Goal: Book appointment/travel/reservation

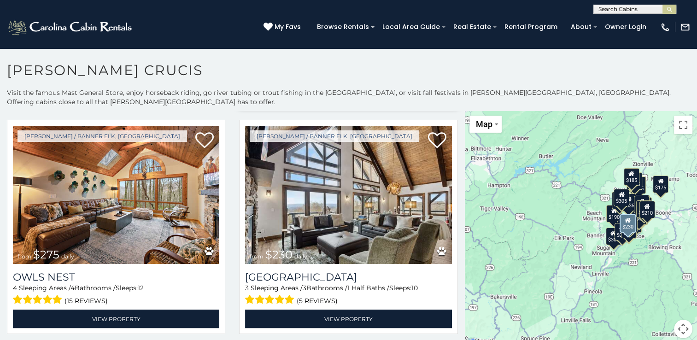
scroll to position [1613, 0]
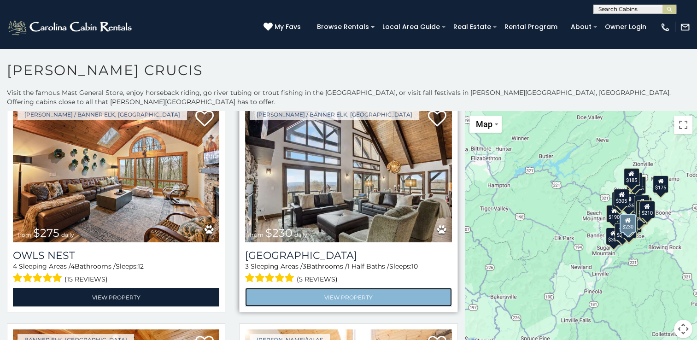
click at [350, 288] on link "View Property" at bounding box center [348, 297] width 206 height 19
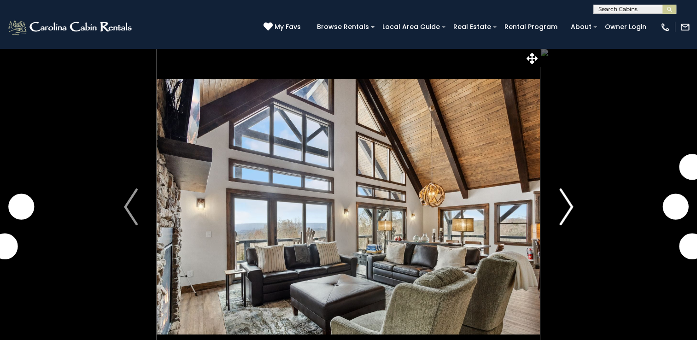
click at [568, 203] on img "Next" at bounding box center [566, 206] width 14 height 37
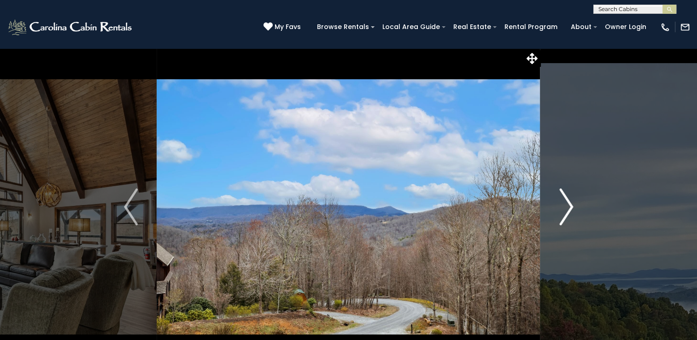
click at [566, 202] on img "Next" at bounding box center [566, 206] width 14 height 37
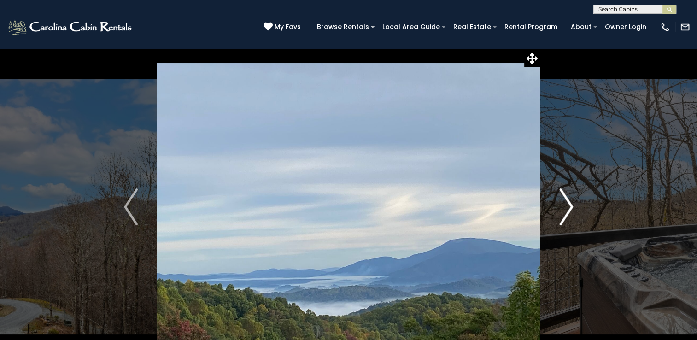
click at [566, 202] on img "Next" at bounding box center [566, 206] width 14 height 37
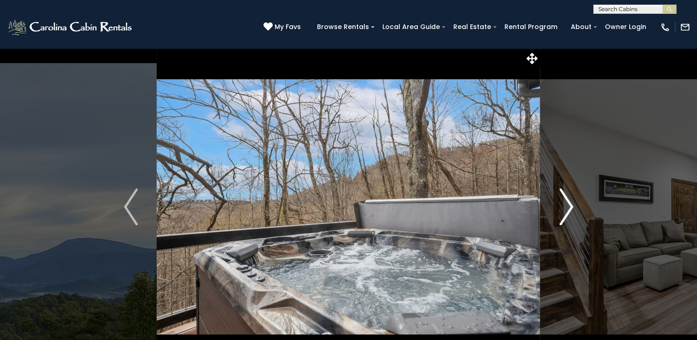
click at [566, 202] on img "Next" at bounding box center [566, 206] width 14 height 37
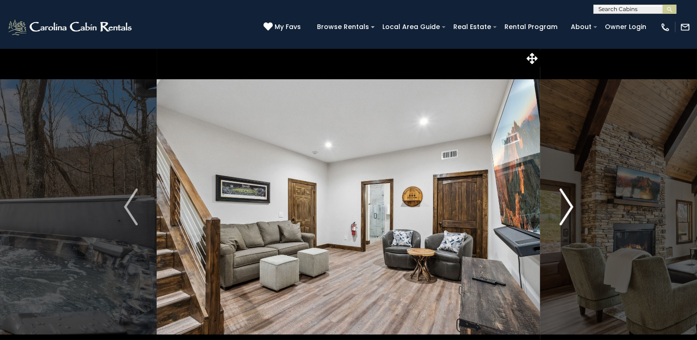
click at [566, 202] on img "Next" at bounding box center [566, 206] width 14 height 37
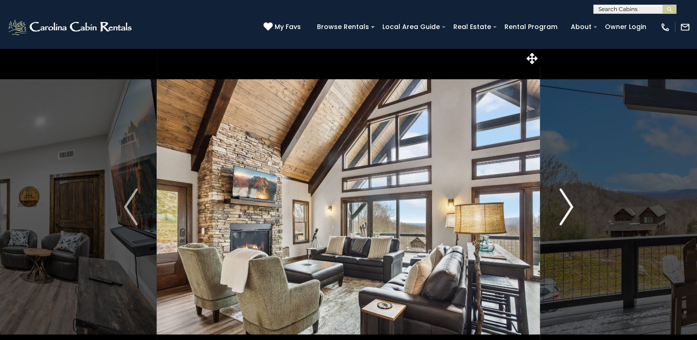
click at [566, 202] on img "Next" at bounding box center [566, 206] width 14 height 37
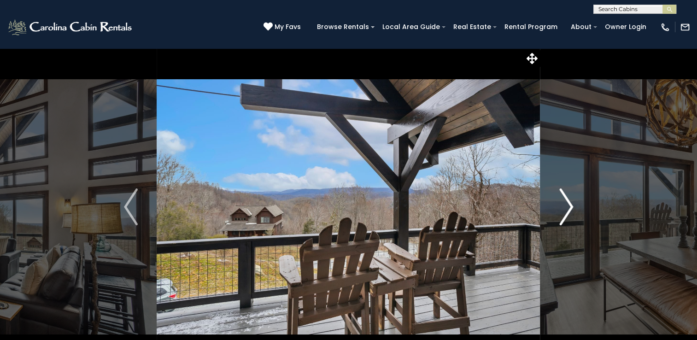
click at [571, 204] on img "Next" at bounding box center [566, 206] width 14 height 37
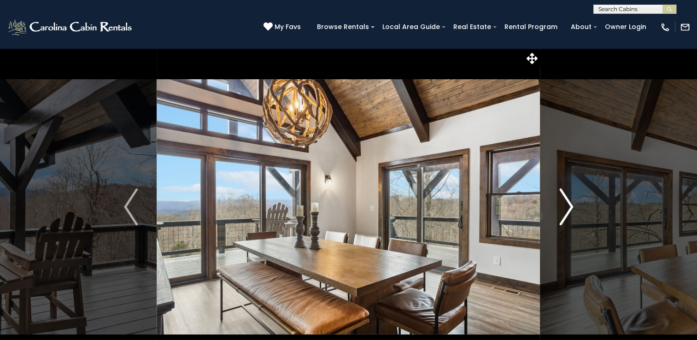
click at [571, 204] on img "Next" at bounding box center [566, 206] width 14 height 37
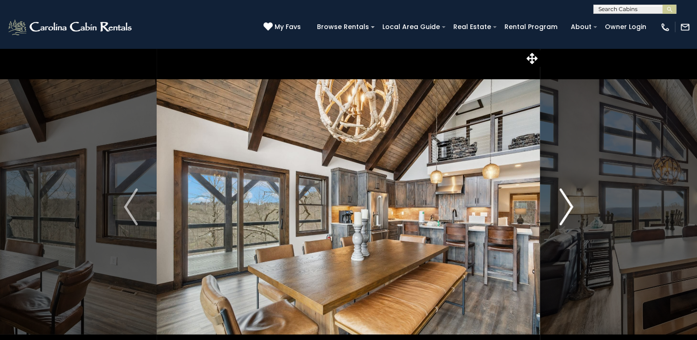
click at [570, 204] on img "Next" at bounding box center [566, 206] width 14 height 37
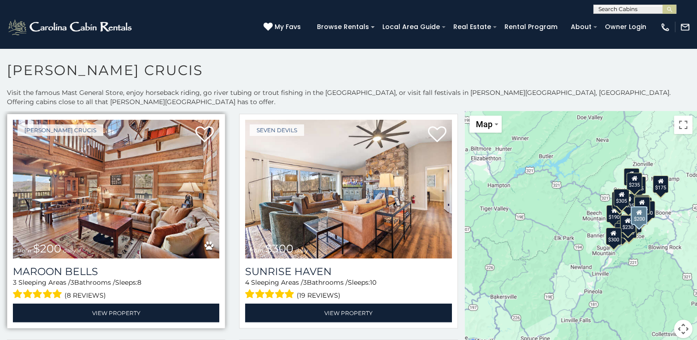
scroll to position [2258, 0]
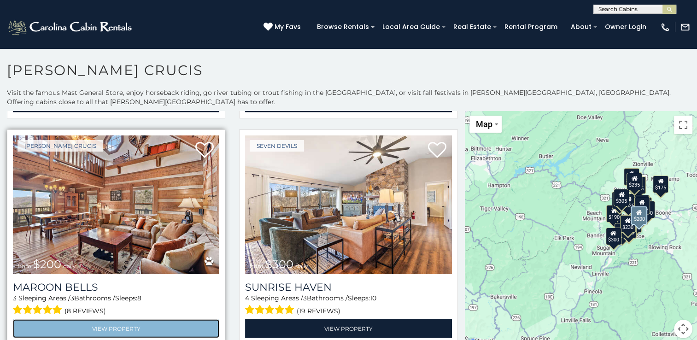
click at [123, 319] on link "View Property" at bounding box center [116, 328] width 206 height 19
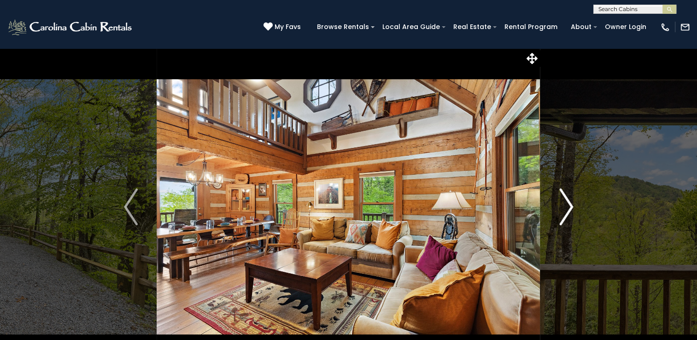
click at [570, 205] on img "Next" at bounding box center [566, 206] width 14 height 37
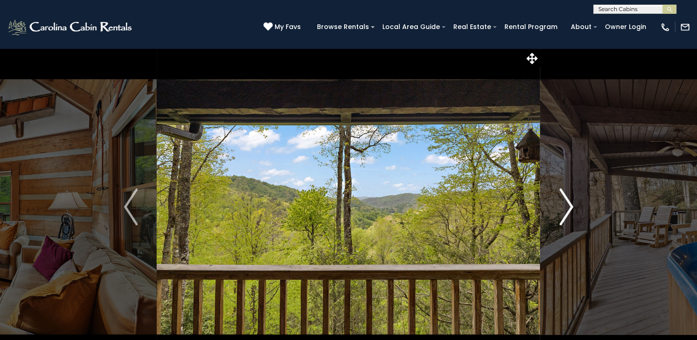
click at [570, 198] on img "Next" at bounding box center [566, 206] width 14 height 37
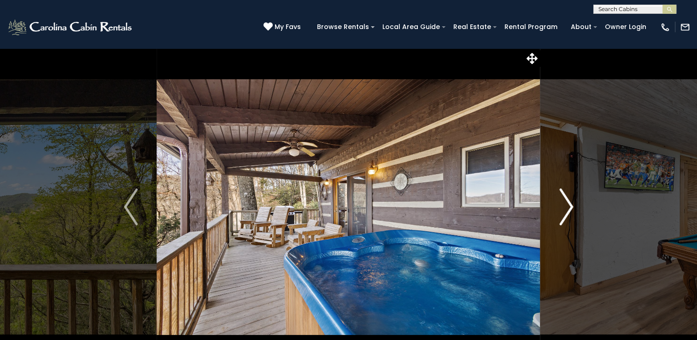
click at [570, 202] on img "Next" at bounding box center [566, 206] width 14 height 37
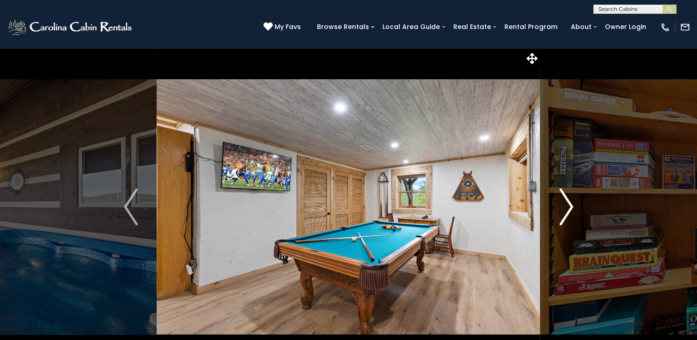
click at [570, 202] on img "Next" at bounding box center [566, 206] width 14 height 37
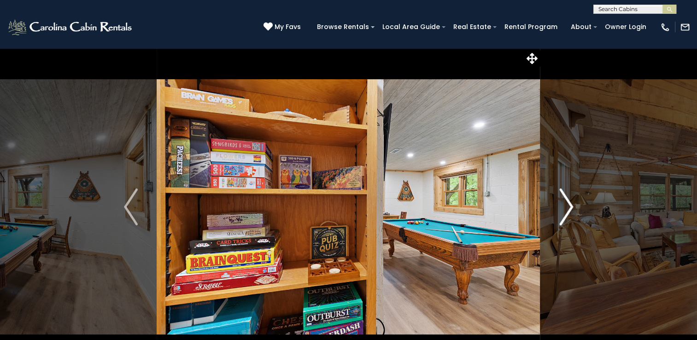
click at [570, 202] on img "Next" at bounding box center [566, 206] width 14 height 37
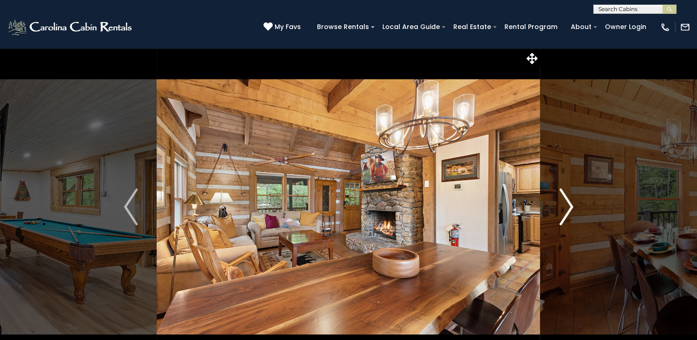
click at [570, 202] on img "Next" at bounding box center [566, 206] width 14 height 37
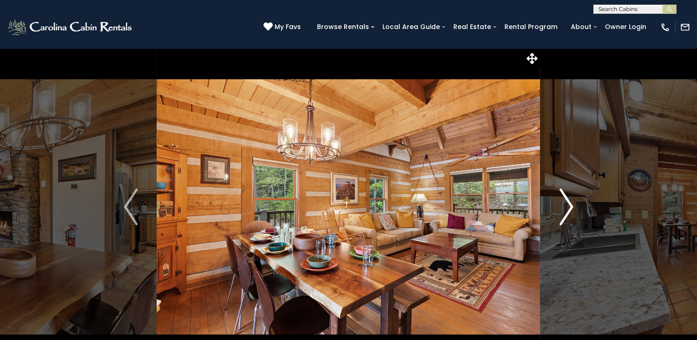
click at [570, 202] on img "Next" at bounding box center [566, 206] width 14 height 37
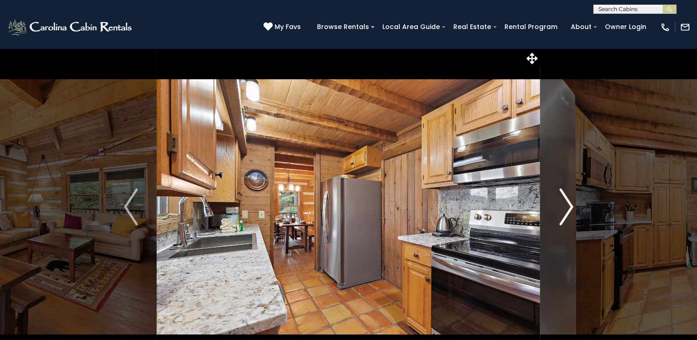
click at [570, 202] on img "Next" at bounding box center [566, 206] width 14 height 37
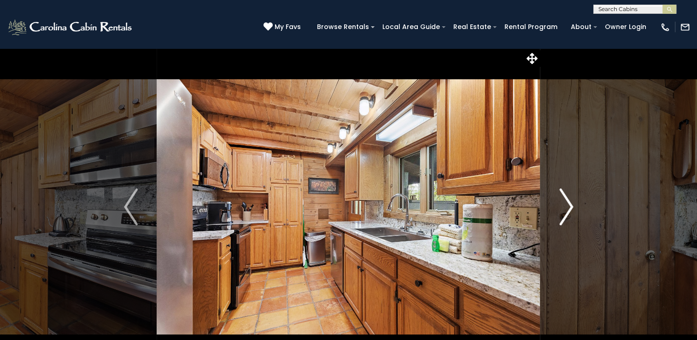
click at [570, 202] on img "Next" at bounding box center [566, 206] width 14 height 37
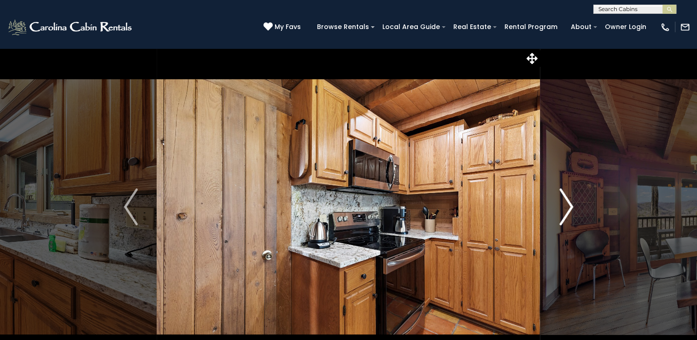
click at [570, 202] on img "Next" at bounding box center [566, 206] width 14 height 37
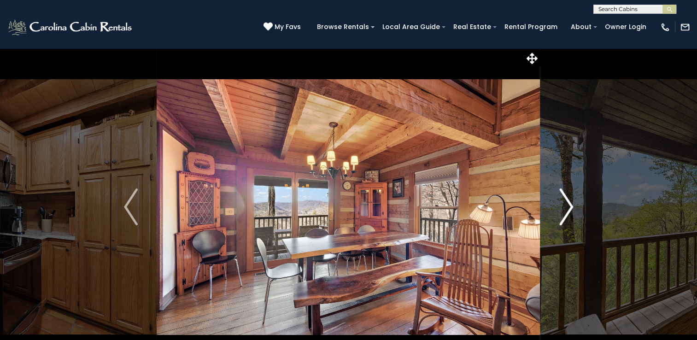
click at [570, 202] on img "Next" at bounding box center [566, 206] width 14 height 37
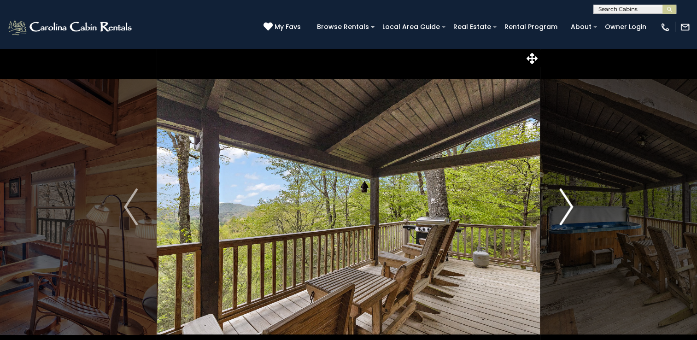
click at [570, 202] on img "Next" at bounding box center [566, 206] width 14 height 37
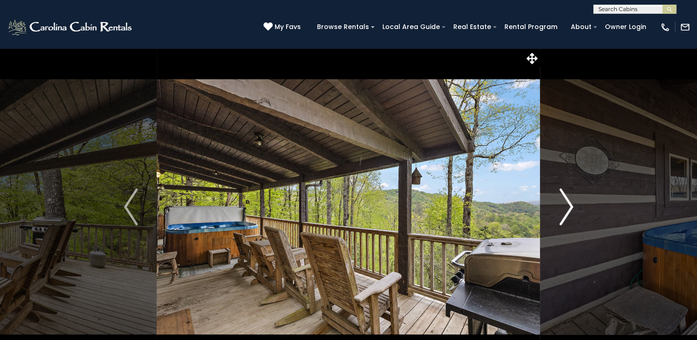
click at [570, 202] on img "Next" at bounding box center [566, 206] width 14 height 37
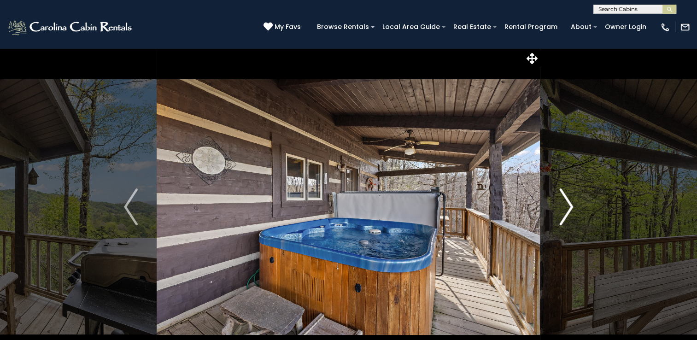
click at [570, 202] on img "Next" at bounding box center [566, 206] width 14 height 37
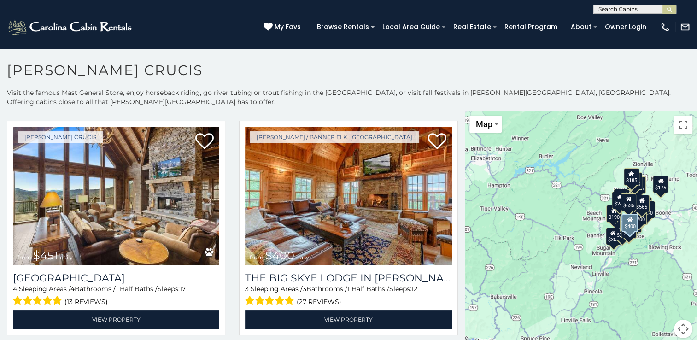
scroll to position [599, 0]
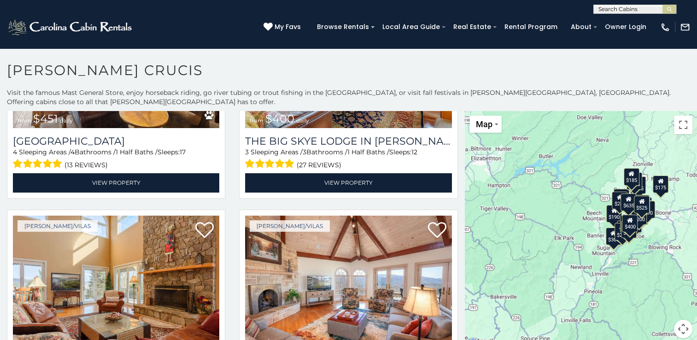
click at [612, 208] on div "$190" at bounding box center [614, 214] width 16 height 18
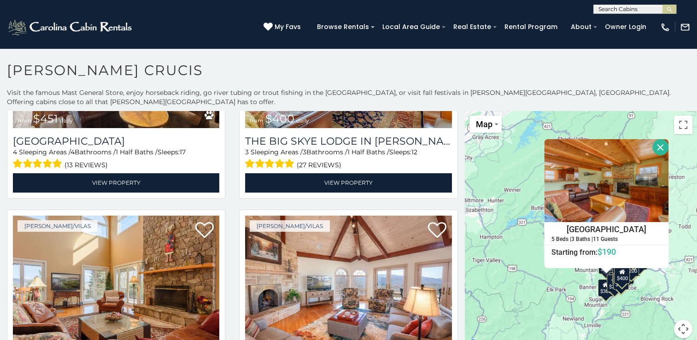
click at [501, 236] on div "$349 $565 $410 $635 $451 $400 $460 $525 $245 $305 $395 $210 $360 $210 $275 $230…" at bounding box center [581, 230] width 232 height 238
click at [655, 139] on button "Close" at bounding box center [660, 147] width 16 height 16
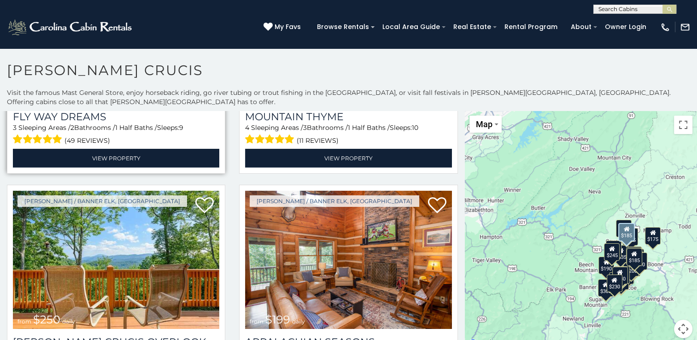
scroll to position [2903, 0]
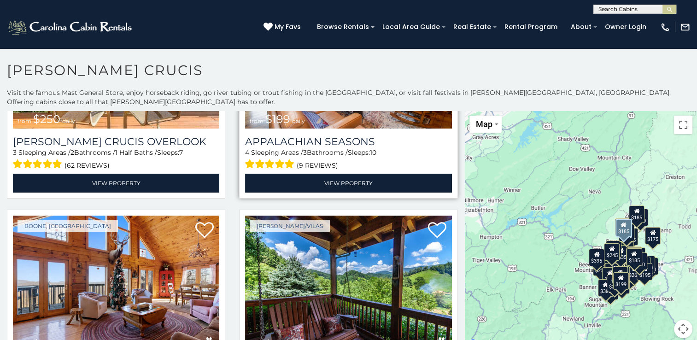
scroll to position [3126, 0]
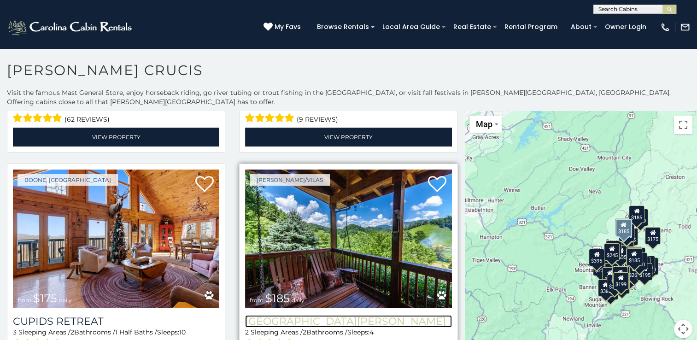
click at [332, 315] on h3 "[GEOGRAPHIC_DATA][PERSON_NAME]" at bounding box center [348, 321] width 206 height 12
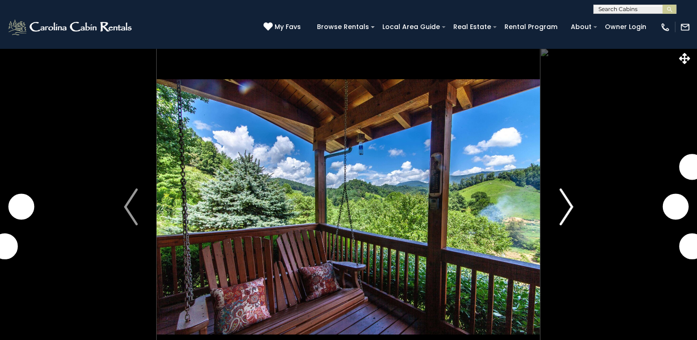
click at [566, 205] on img "Next" at bounding box center [566, 206] width 14 height 37
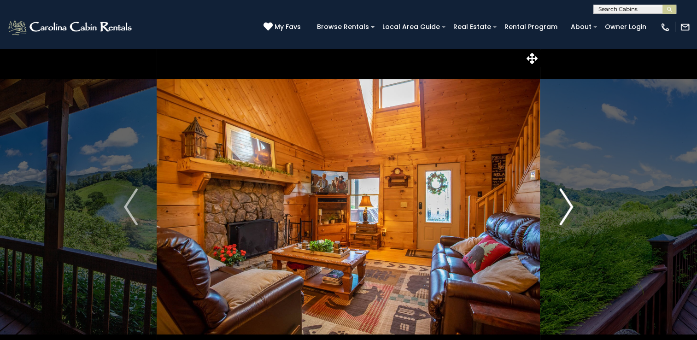
click at [570, 205] on img "Next" at bounding box center [566, 206] width 14 height 37
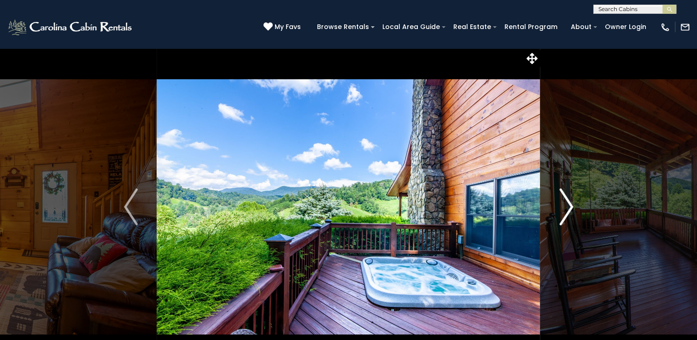
click at [570, 205] on img "Next" at bounding box center [566, 206] width 14 height 37
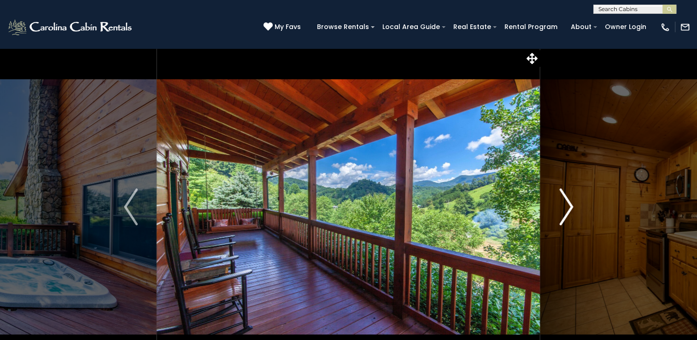
click at [570, 205] on img "Next" at bounding box center [566, 206] width 14 height 37
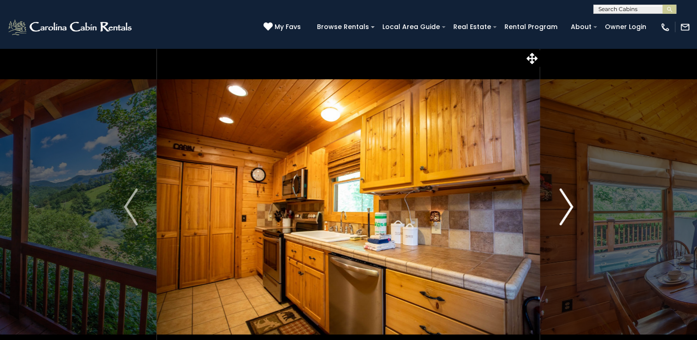
click at [570, 205] on img "Next" at bounding box center [566, 206] width 14 height 37
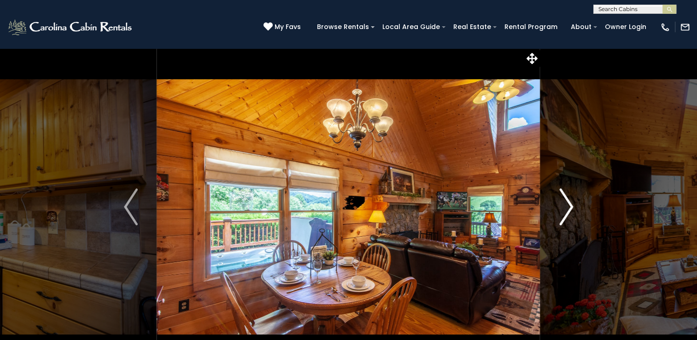
click at [570, 205] on img "Next" at bounding box center [566, 206] width 14 height 37
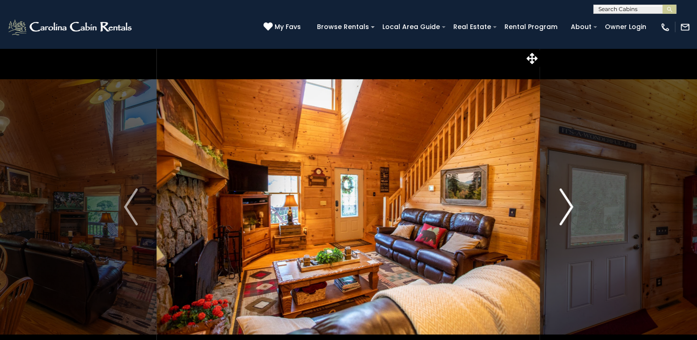
click at [570, 205] on img "Next" at bounding box center [566, 206] width 14 height 37
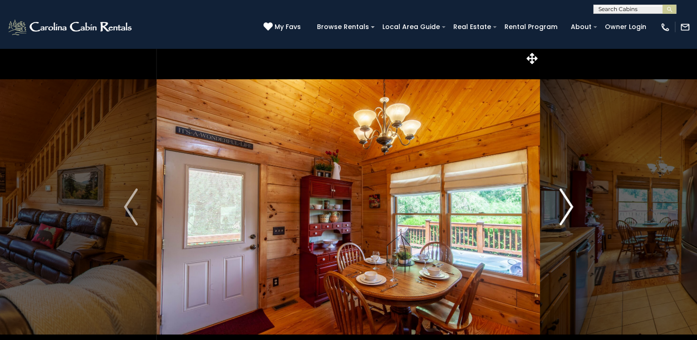
click at [570, 205] on img "Next" at bounding box center [566, 206] width 14 height 37
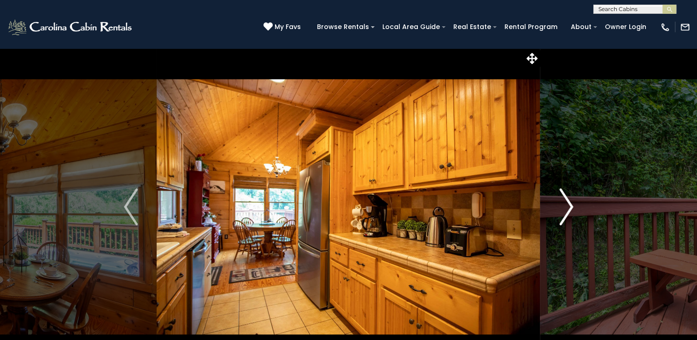
click at [570, 205] on img "Next" at bounding box center [566, 206] width 14 height 37
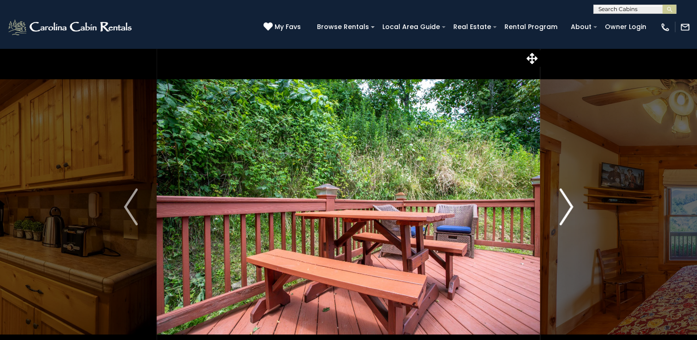
click at [570, 205] on img "Next" at bounding box center [566, 206] width 14 height 37
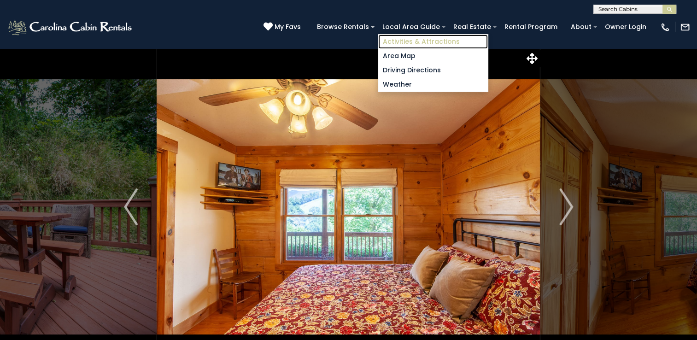
click at [429, 40] on link "Activities & Attractions" at bounding box center [433, 42] width 110 height 14
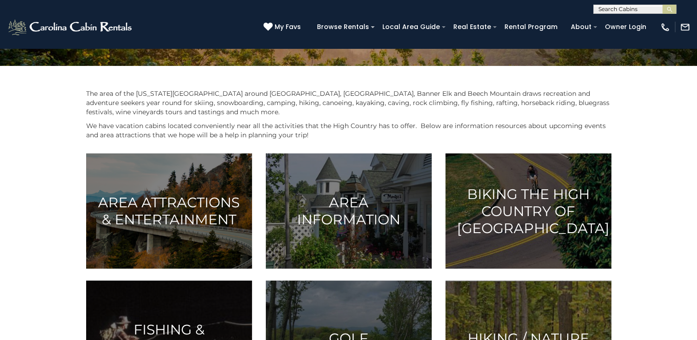
scroll to position [184, 0]
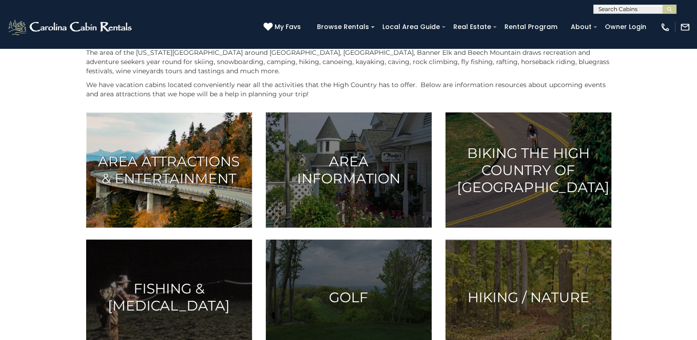
click at [185, 158] on h3 "Area Attractions & Entertainment" at bounding box center [169, 170] width 143 height 34
